Goal: Information Seeking & Learning: Learn about a topic

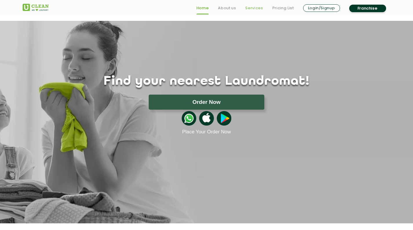
click at [254, 8] on link "Services" at bounding box center [254, 8] width 18 height 7
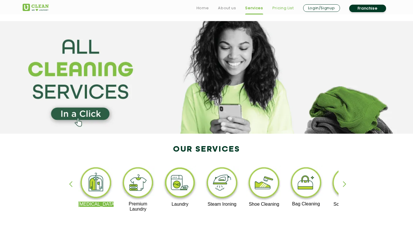
click at [273, 7] on link "Pricing List" at bounding box center [283, 8] width 21 height 7
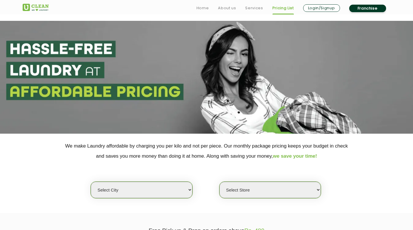
scroll to position [38, 0]
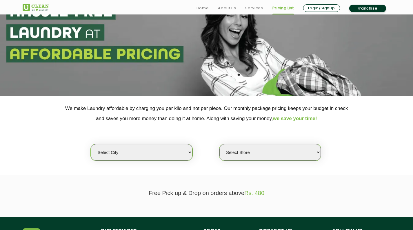
select select "1"
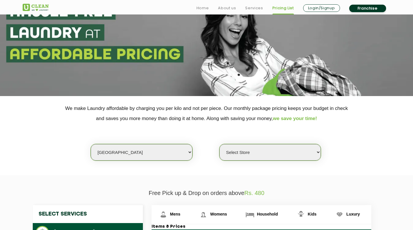
select select "11"
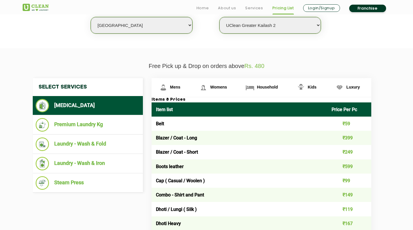
scroll to position [166, 0]
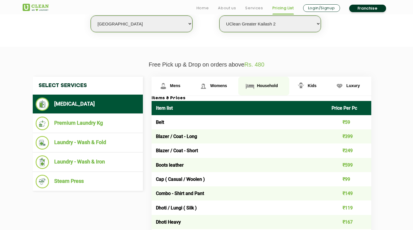
click at [168, 88] on img at bounding box center [163, 86] width 10 height 10
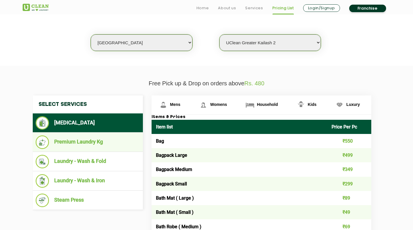
scroll to position [148, 0]
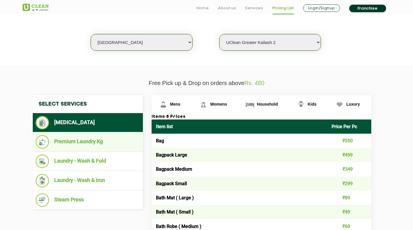
click at [100, 142] on li "Premium Laundry Kg" at bounding box center [88, 142] width 104 height 14
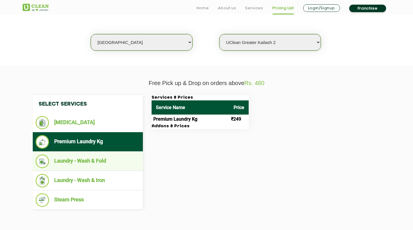
click at [119, 155] on li "Laundry - Wash & Fold" at bounding box center [88, 162] width 104 height 14
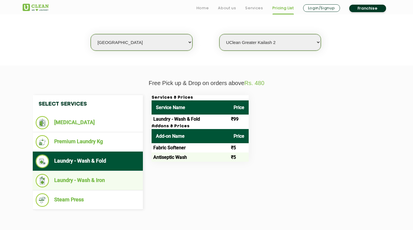
click at [95, 175] on li "Laundry - Wash & Iron" at bounding box center [88, 181] width 104 height 14
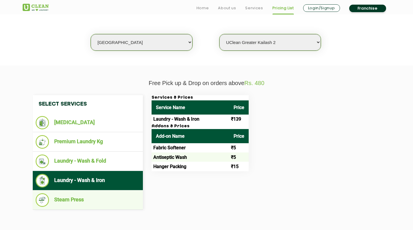
click at [89, 195] on li "Steam Press" at bounding box center [88, 201] width 104 height 14
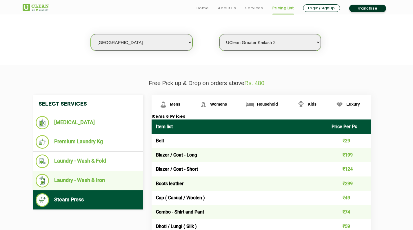
click at [112, 180] on li "Laundry - Wash & Iron" at bounding box center [88, 181] width 104 height 14
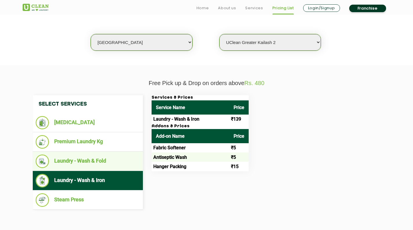
click at [118, 166] on ul "Laundry - Wash & Fold" at bounding box center [88, 161] width 110 height 19
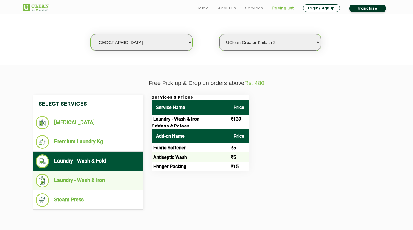
click at [109, 181] on li "Laundry - Wash & Iron" at bounding box center [88, 181] width 104 height 14
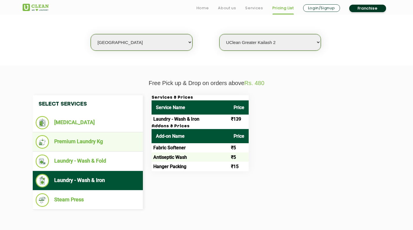
click at [121, 143] on li "Premium Laundry Kg" at bounding box center [88, 142] width 104 height 14
